Goal: Information Seeking & Learning: Learn about a topic

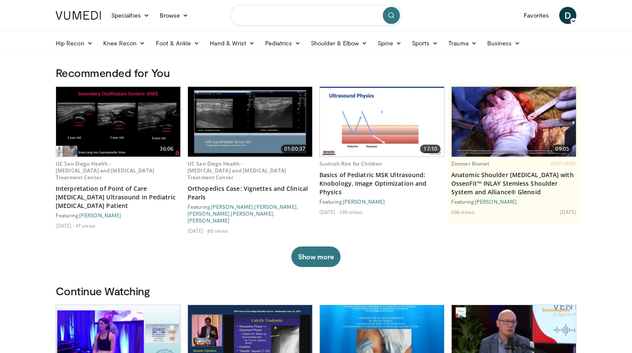
click at [262, 19] on input "Search topics, interventions" at bounding box center [315, 15] width 171 height 21
type input "**********"
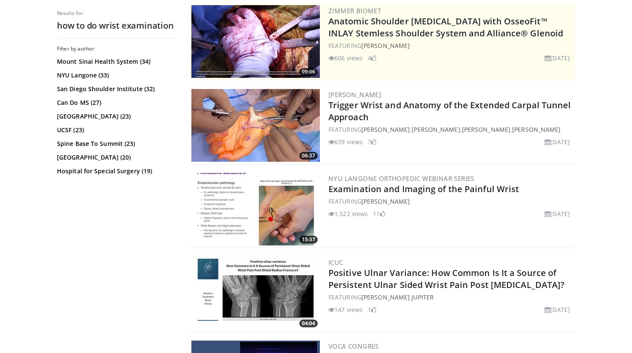
scroll to position [172, 0]
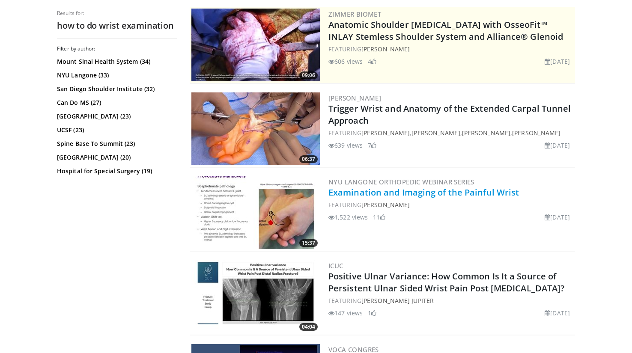
click at [391, 194] on link "Examination and Imaging of the Painful Wrist" at bounding box center [423, 193] width 191 height 12
